Goal: Transaction & Acquisition: Subscribe to service/newsletter

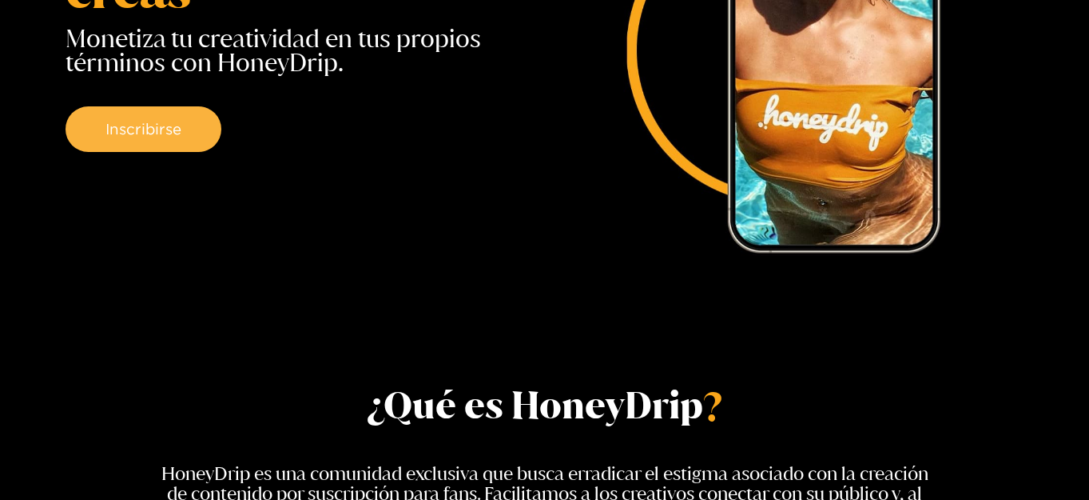
scroll to position [320, 0]
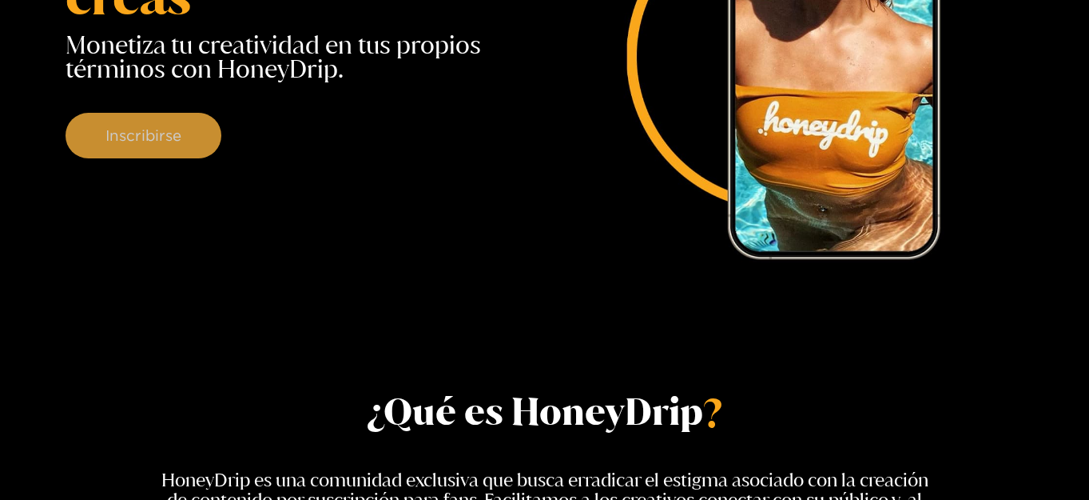
click at [95, 113] on button "Inscribirse" at bounding box center [144, 136] width 156 height 46
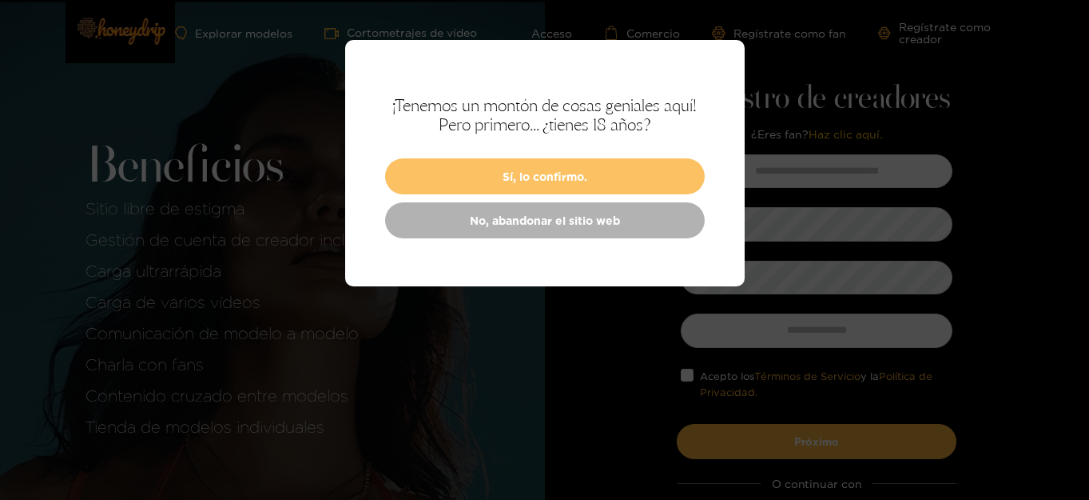
click at [543, 180] on font "Sí, lo confirmo." at bounding box center [545, 176] width 85 height 12
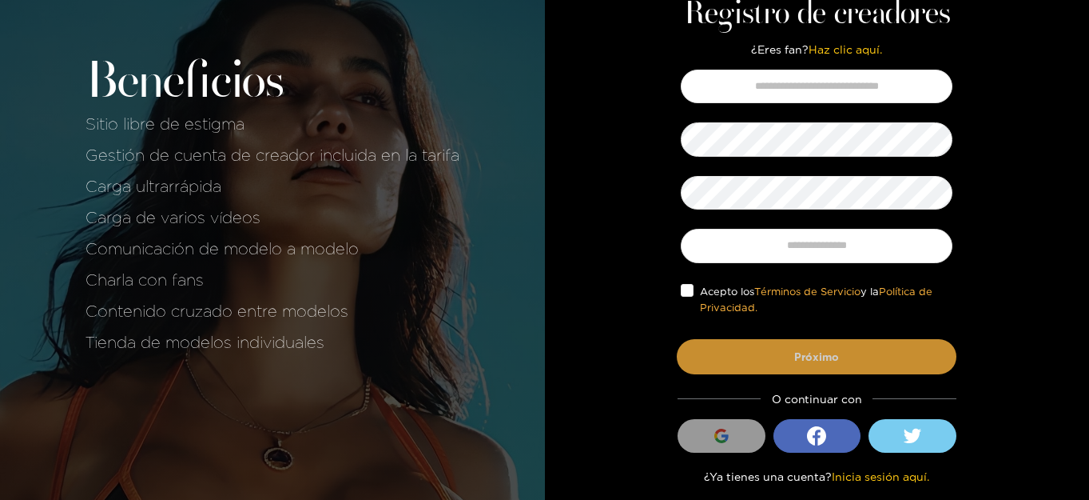
scroll to position [86, 0]
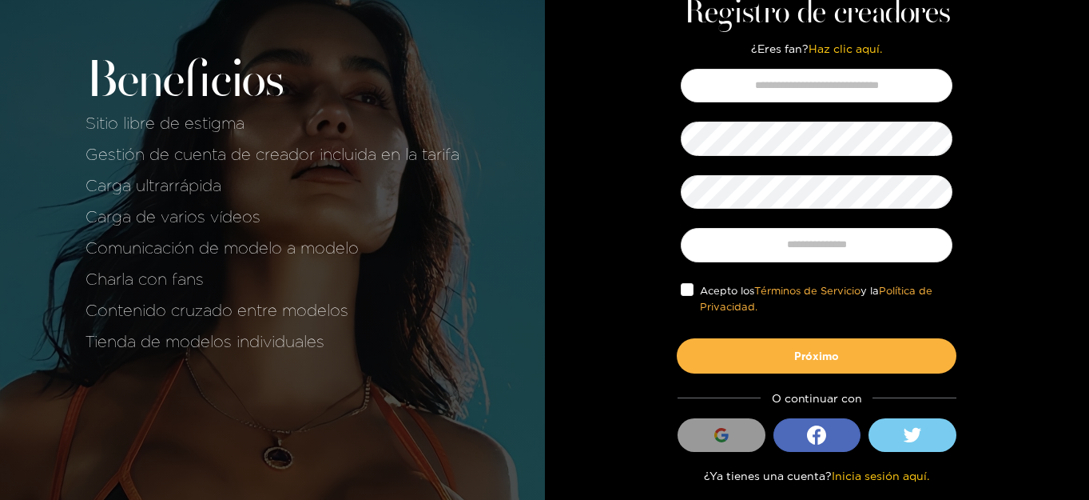
click at [715, 437] on icon "button" at bounding box center [722, 435] width 14 height 14
click at [731, 436] on div "button" at bounding box center [722, 435] width 30 height 30
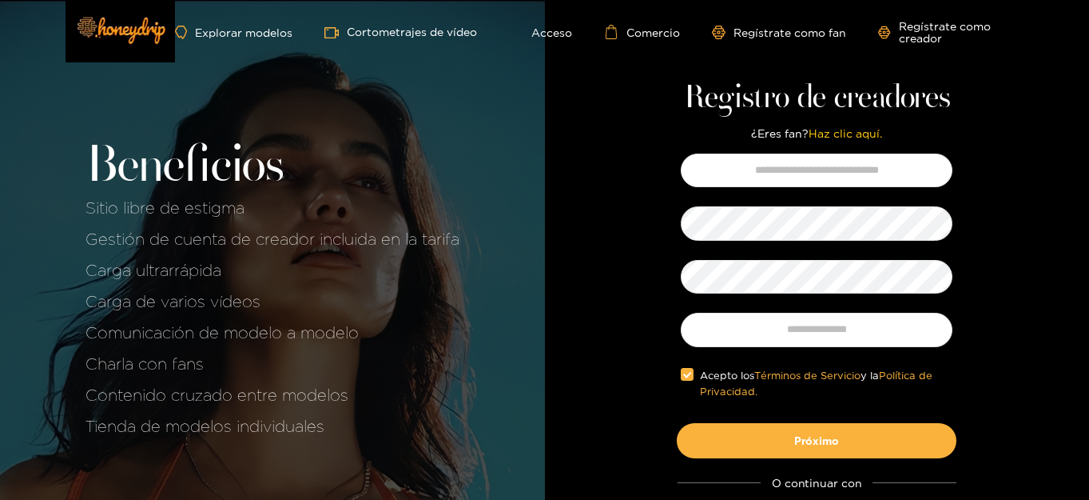
scroll to position [0, 0]
